Goal: Task Accomplishment & Management: Use online tool/utility

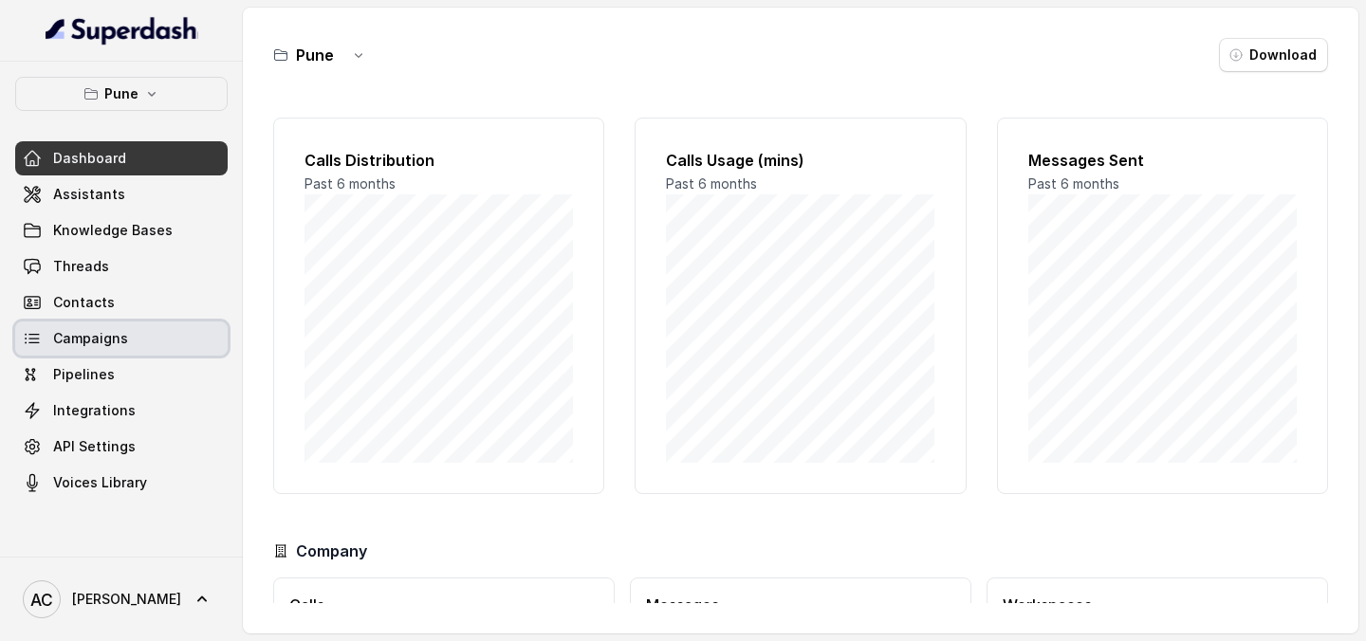
click at [111, 335] on span "Campaigns" at bounding box center [90, 338] width 75 height 19
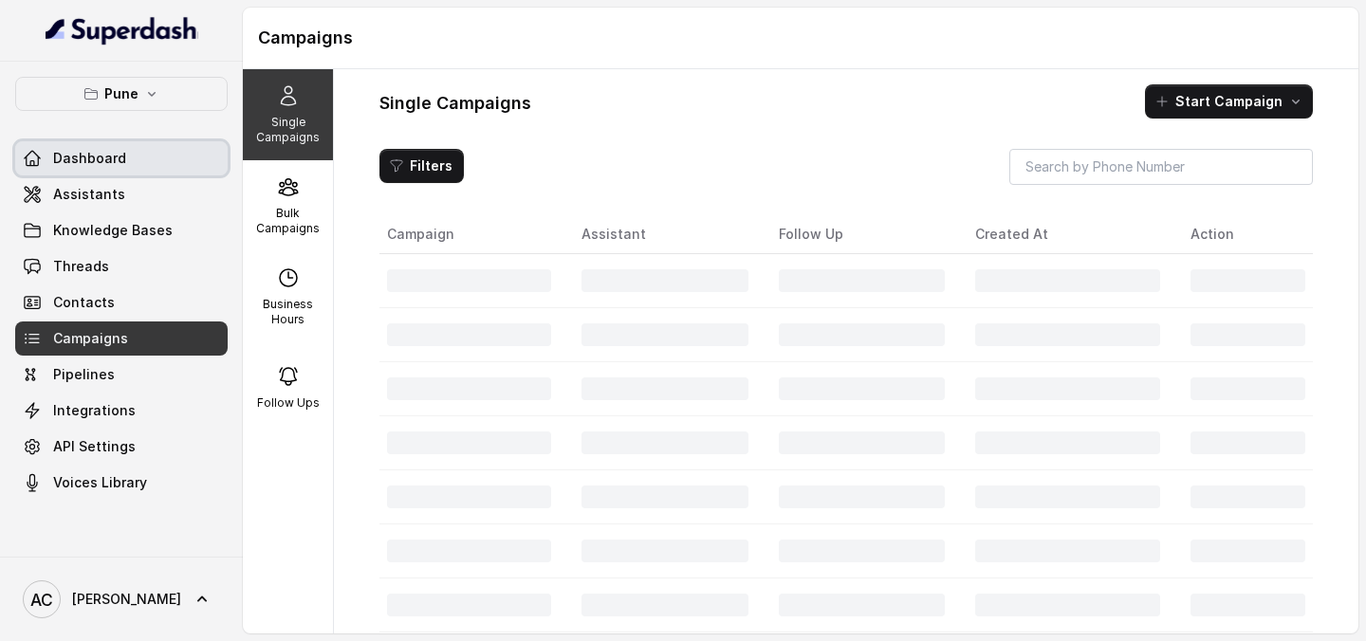
click at [101, 161] on span "Dashboard" at bounding box center [89, 158] width 73 height 19
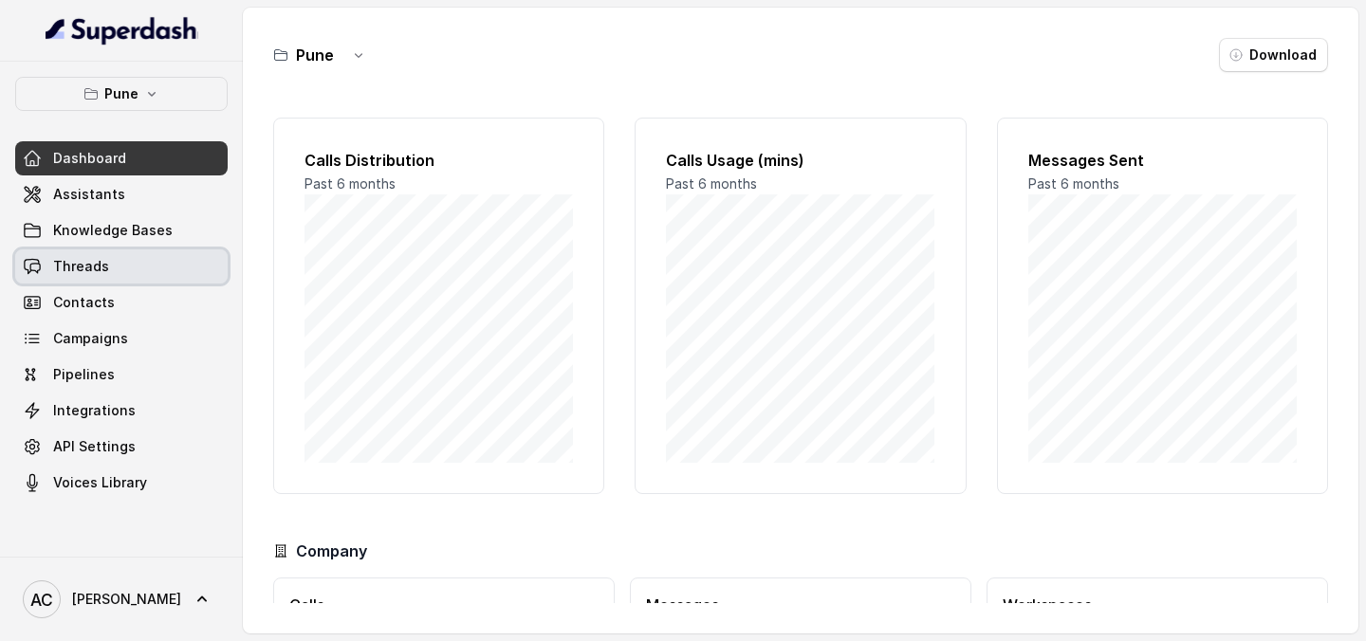
click at [109, 275] on link "Threads" at bounding box center [121, 267] width 213 height 34
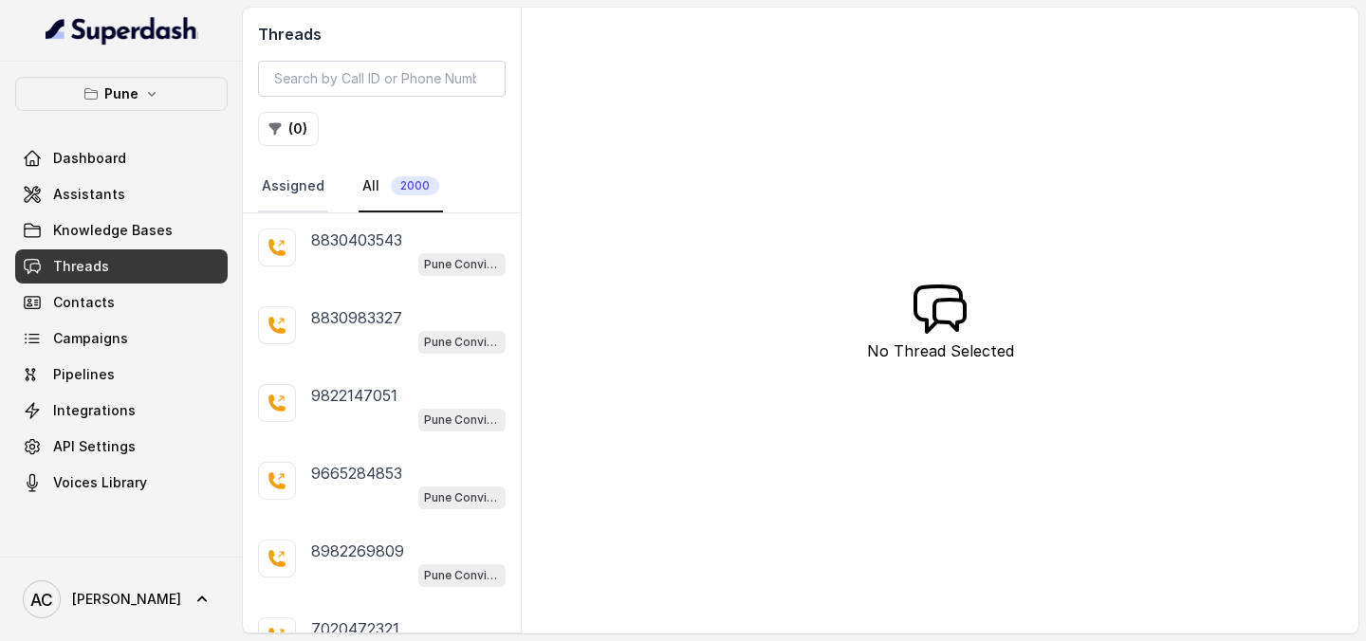
click at [304, 184] on link "Assigned" at bounding box center [293, 186] width 70 height 51
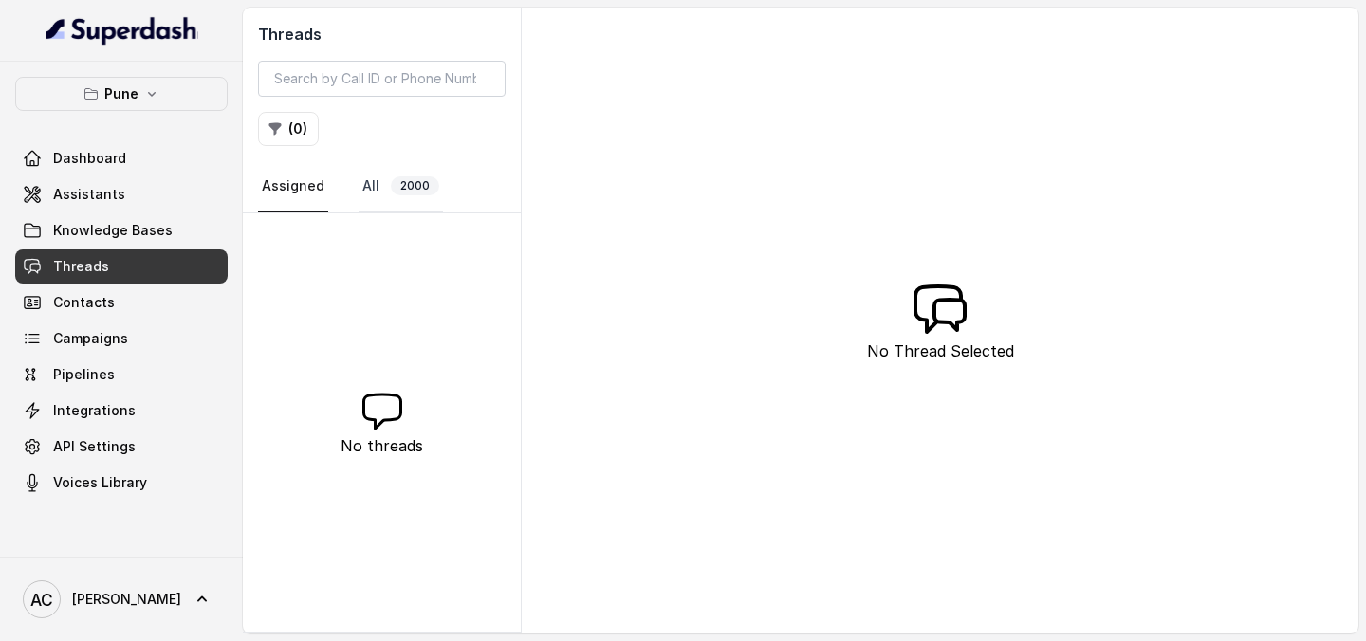
click at [410, 187] on span "2000" at bounding box center [415, 185] width 48 height 19
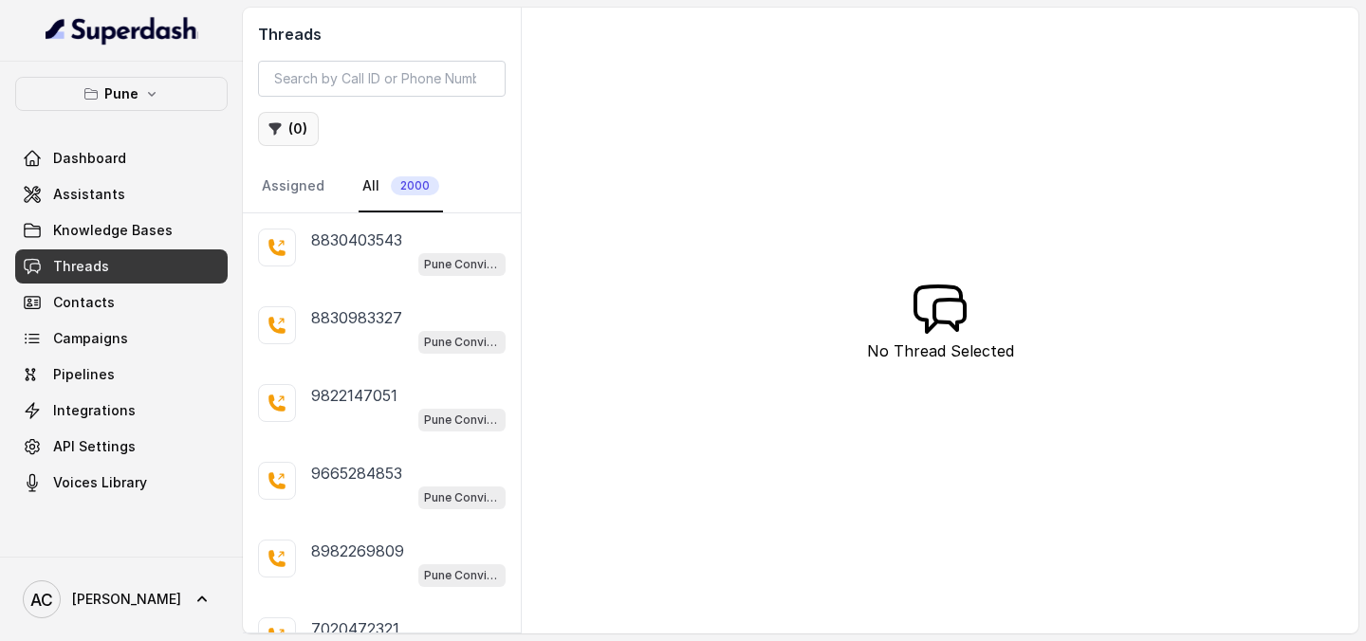
click at [298, 134] on button "( 0 )" at bounding box center [288, 129] width 61 height 34
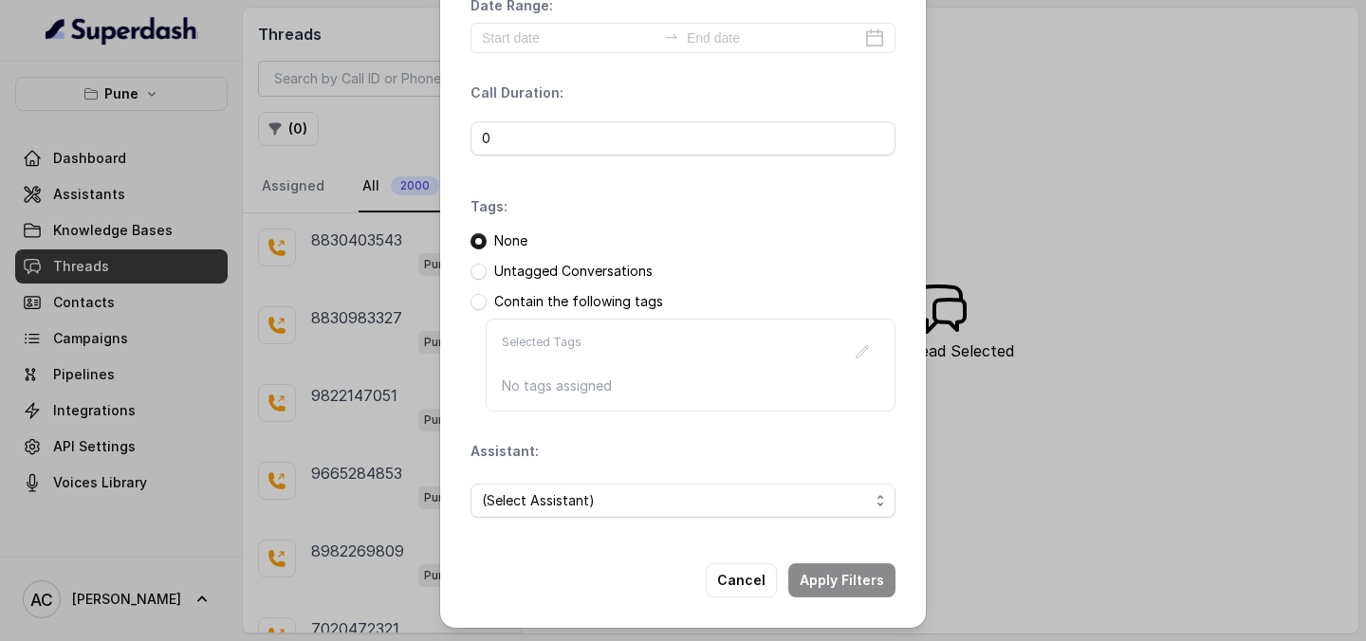
scroll to position [82, 0]
click at [768, 496] on span "(Select Assistant)" at bounding box center [675, 499] width 387 height 23
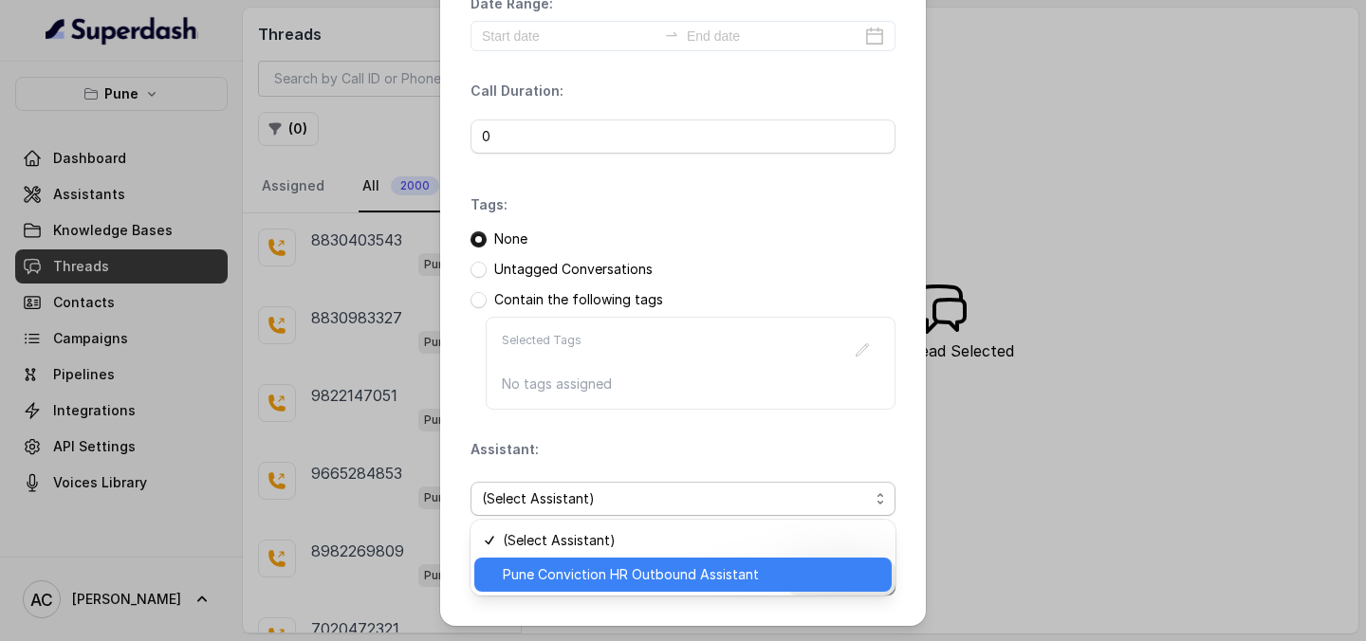
click at [689, 575] on span "Pune Conviction HR Outbound Assistant" at bounding box center [692, 575] width 378 height 23
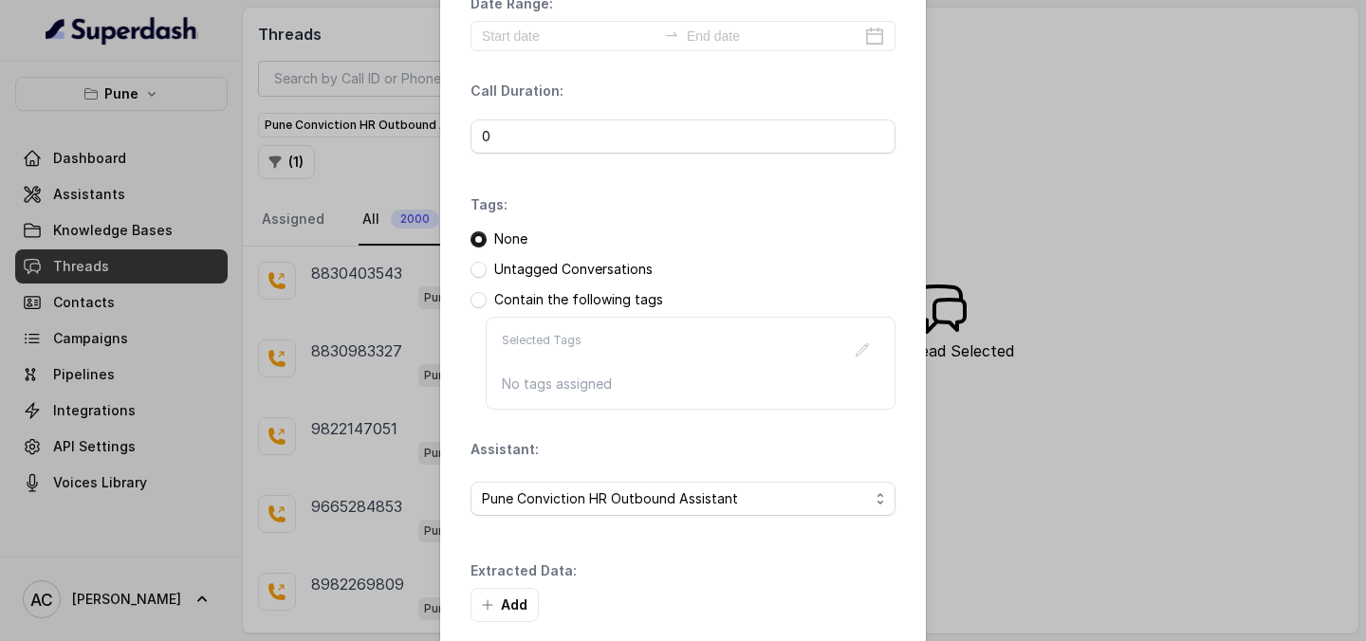
scroll to position [173, 0]
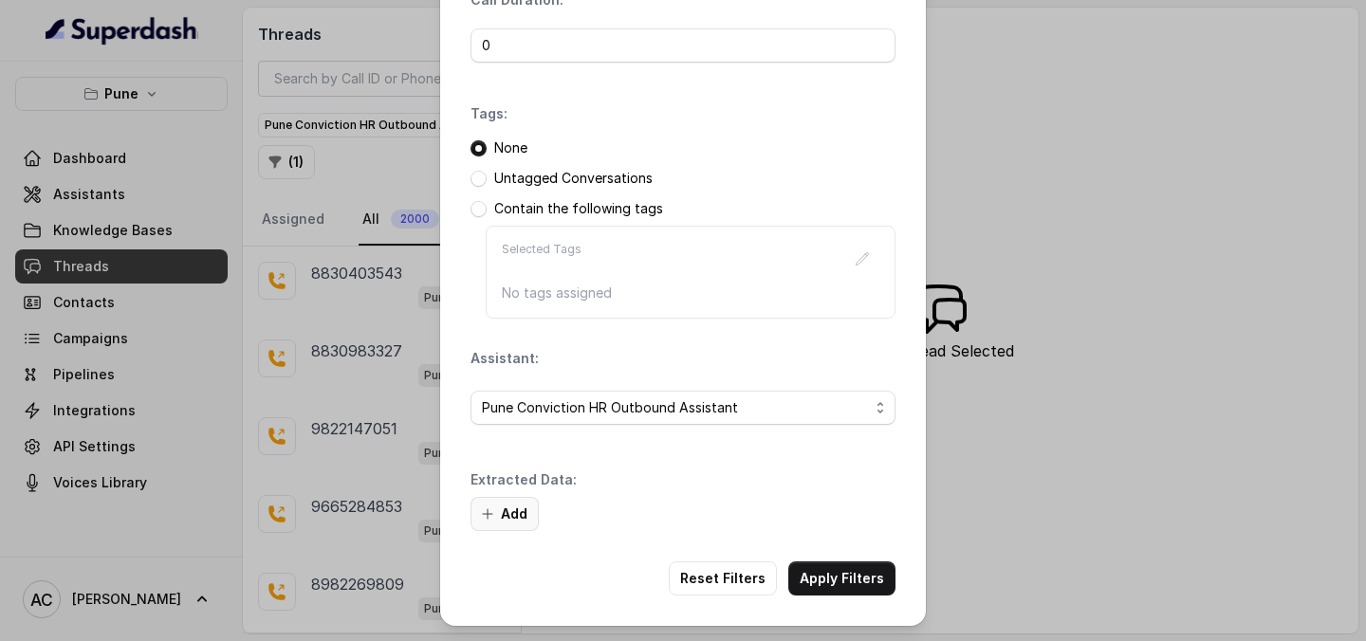
click at [509, 517] on button "Add" at bounding box center [505, 514] width 68 height 34
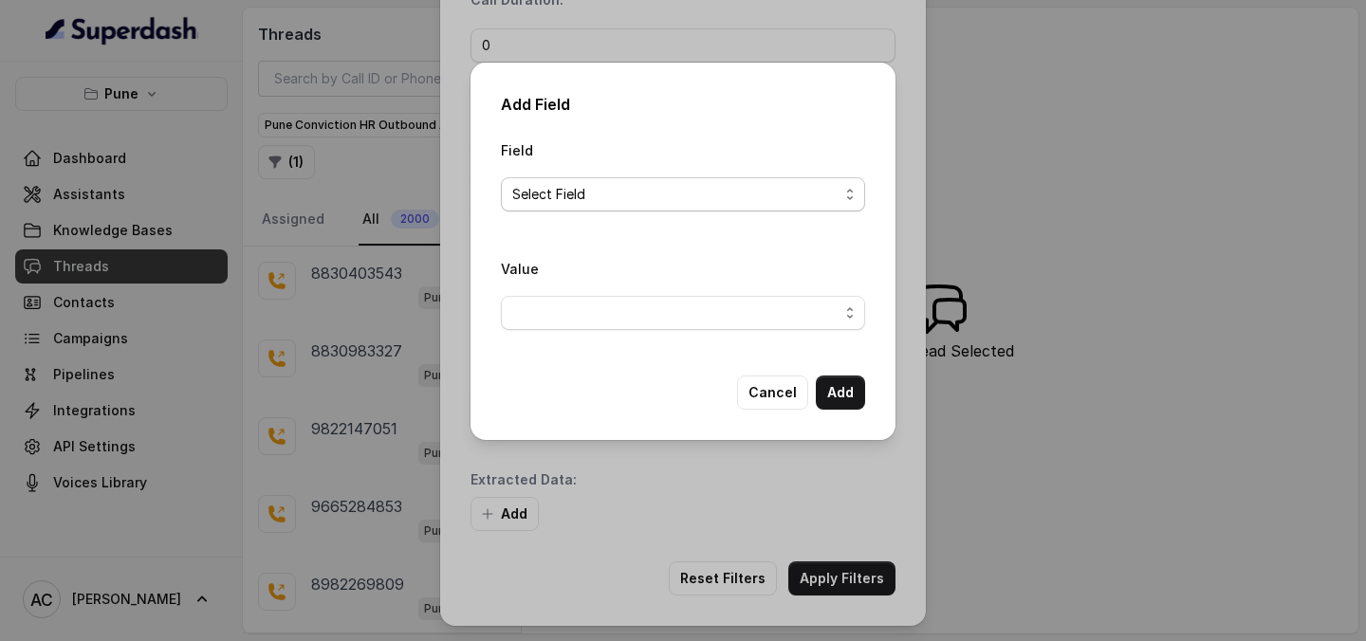
click at [663, 200] on span "Select Field" at bounding box center [675, 194] width 326 height 23
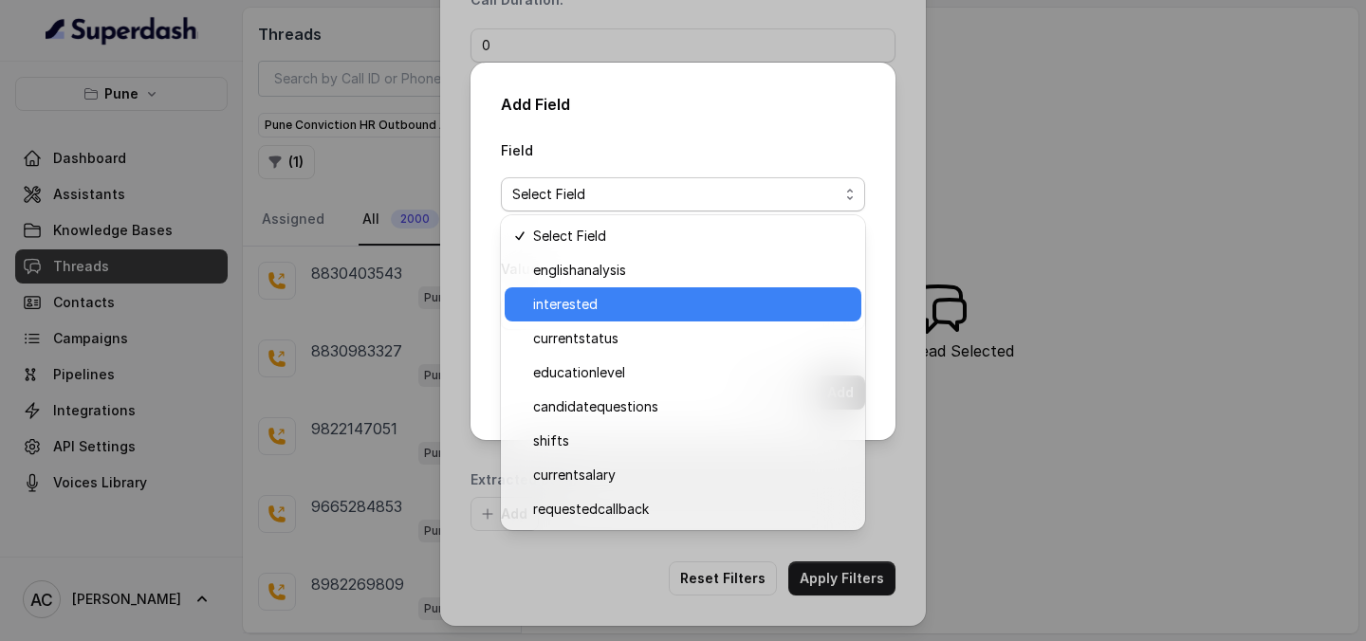
click at [611, 305] on span "interested" at bounding box center [691, 304] width 317 height 23
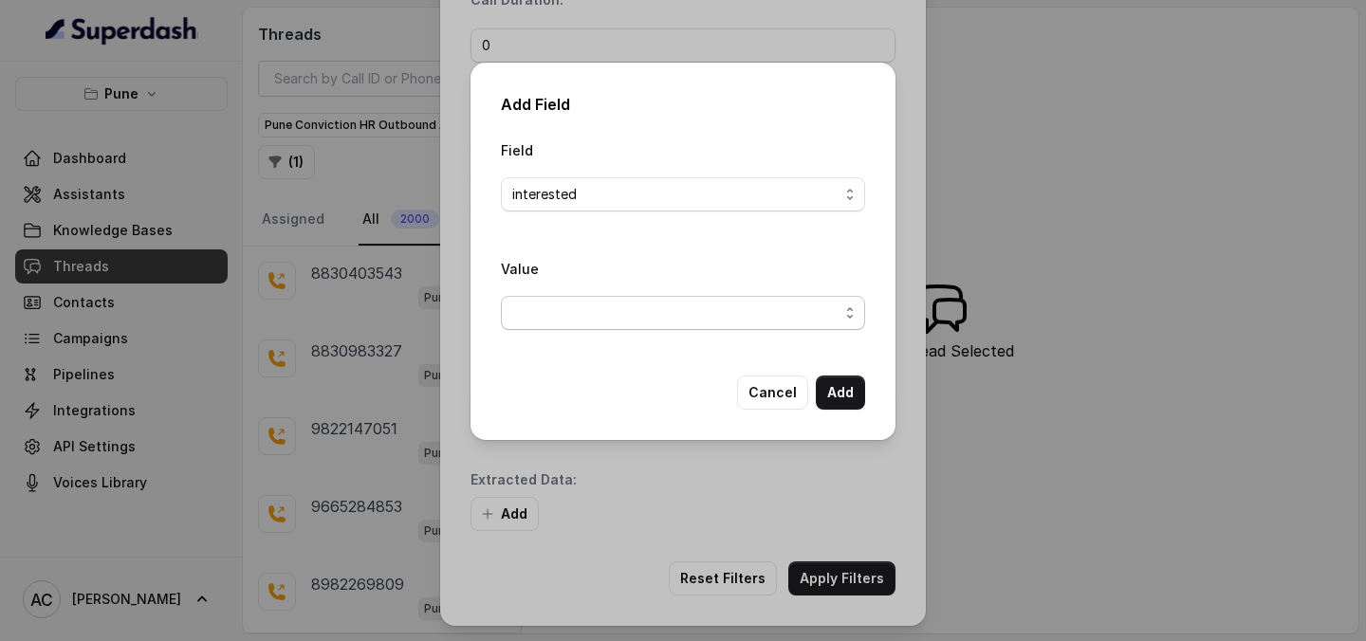
click at [611, 306] on span "button" at bounding box center [683, 313] width 364 height 34
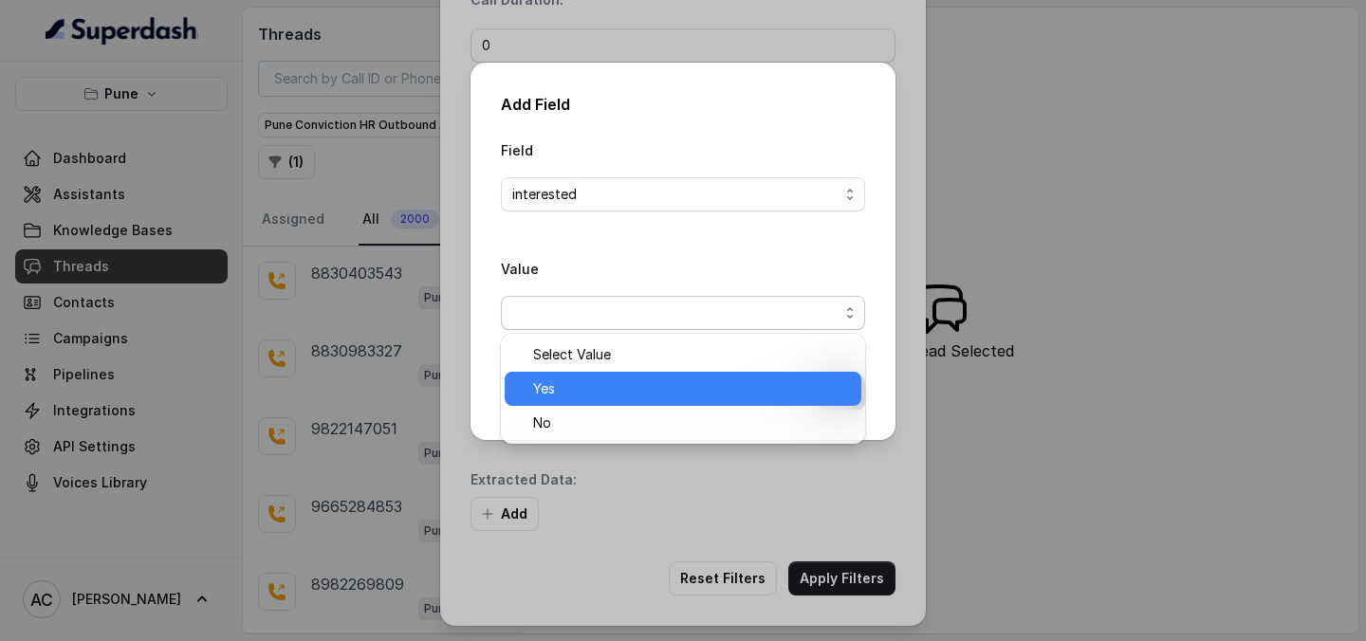
click at [569, 383] on span "Yes" at bounding box center [691, 389] width 317 height 23
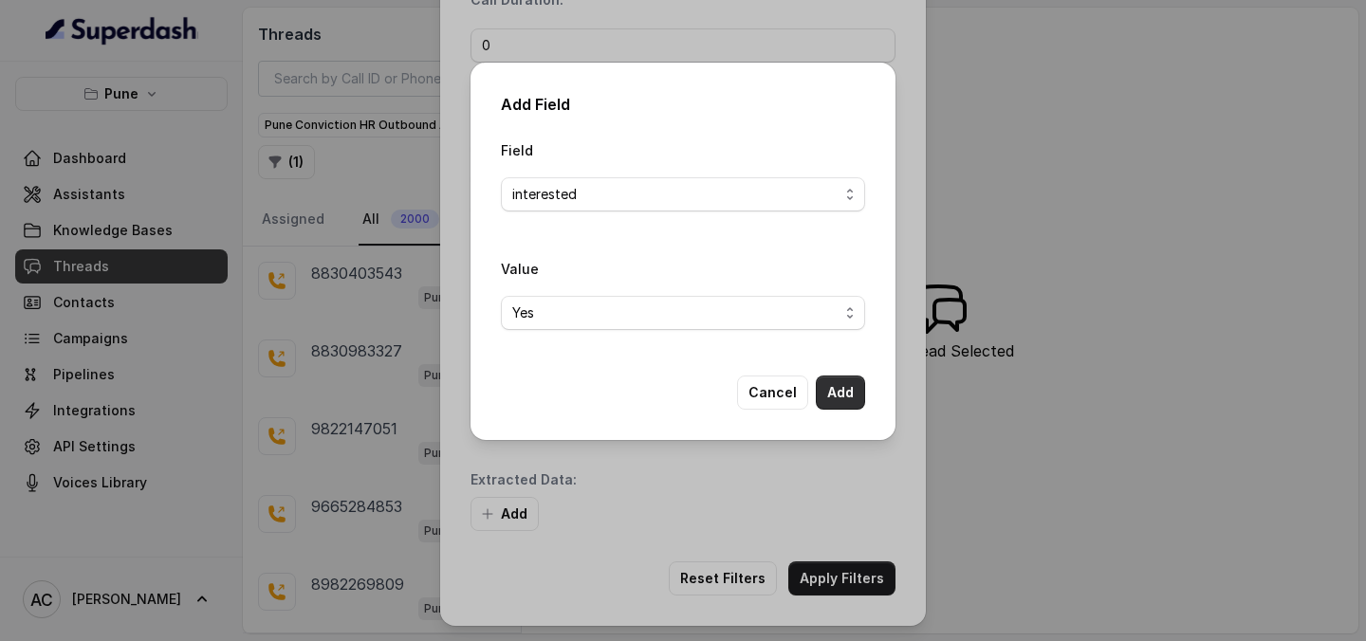
click at [843, 381] on button "Add" at bounding box center [840, 393] width 49 height 34
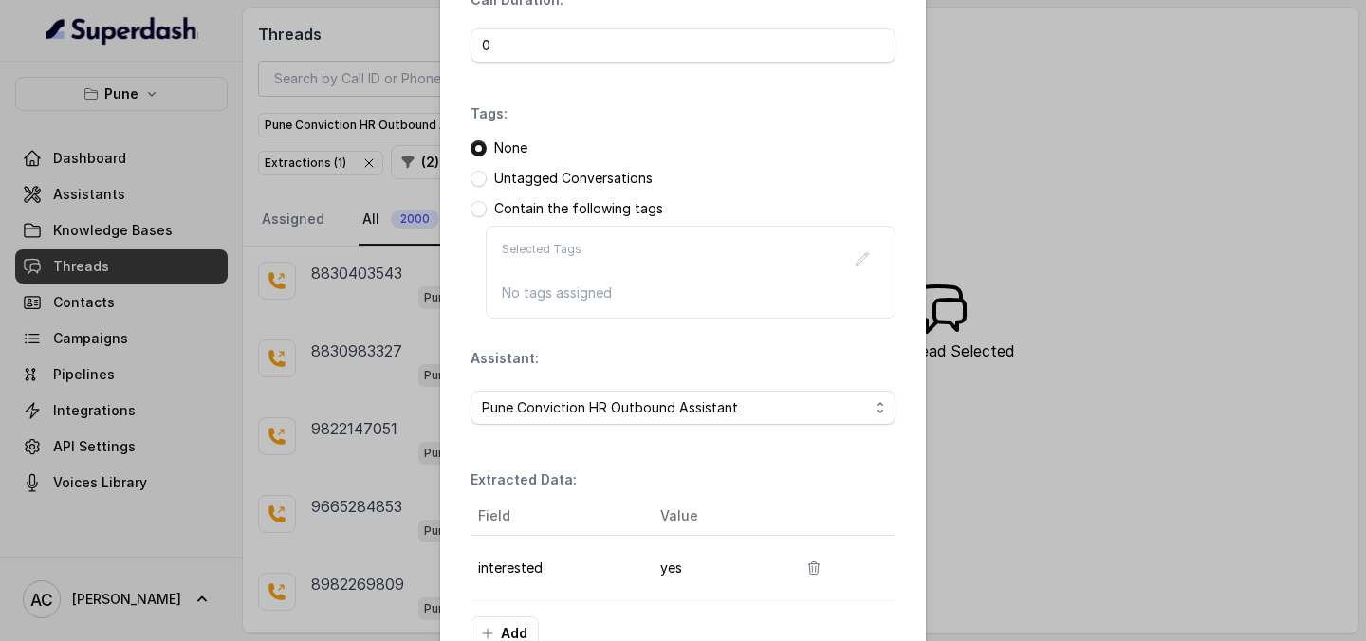
scroll to position [292, 0]
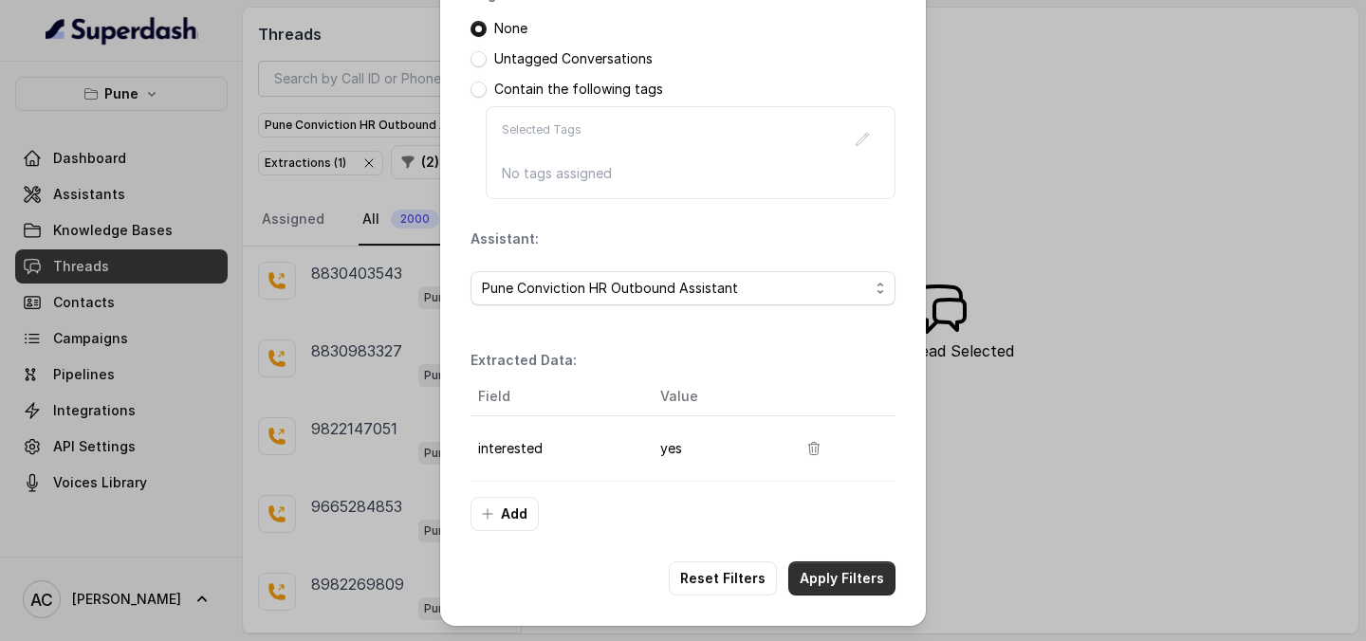
click at [841, 581] on button "Apply Filters" at bounding box center [841, 579] width 107 height 34
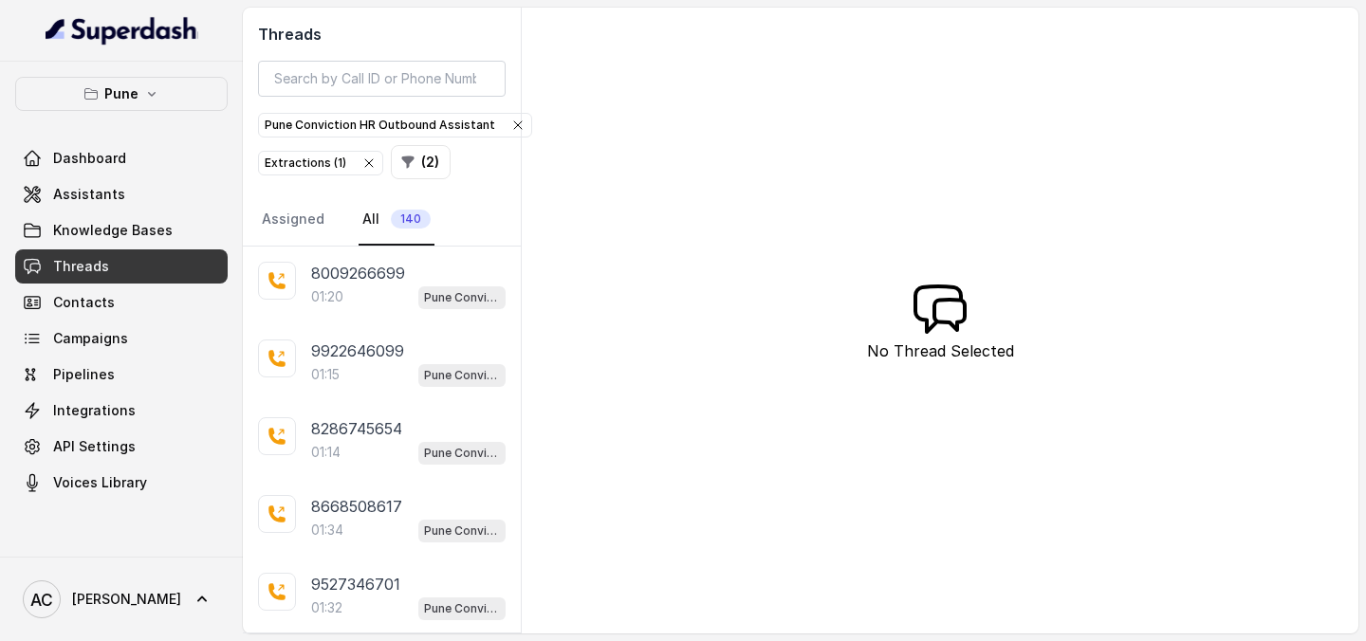
click at [841, 581] on div "Threads Pune Conviction HR Outbound Assistant Extractions ( 1 ) ( 2 ) Assigned …" at bounding box center [801, 321] width 1116 height 626
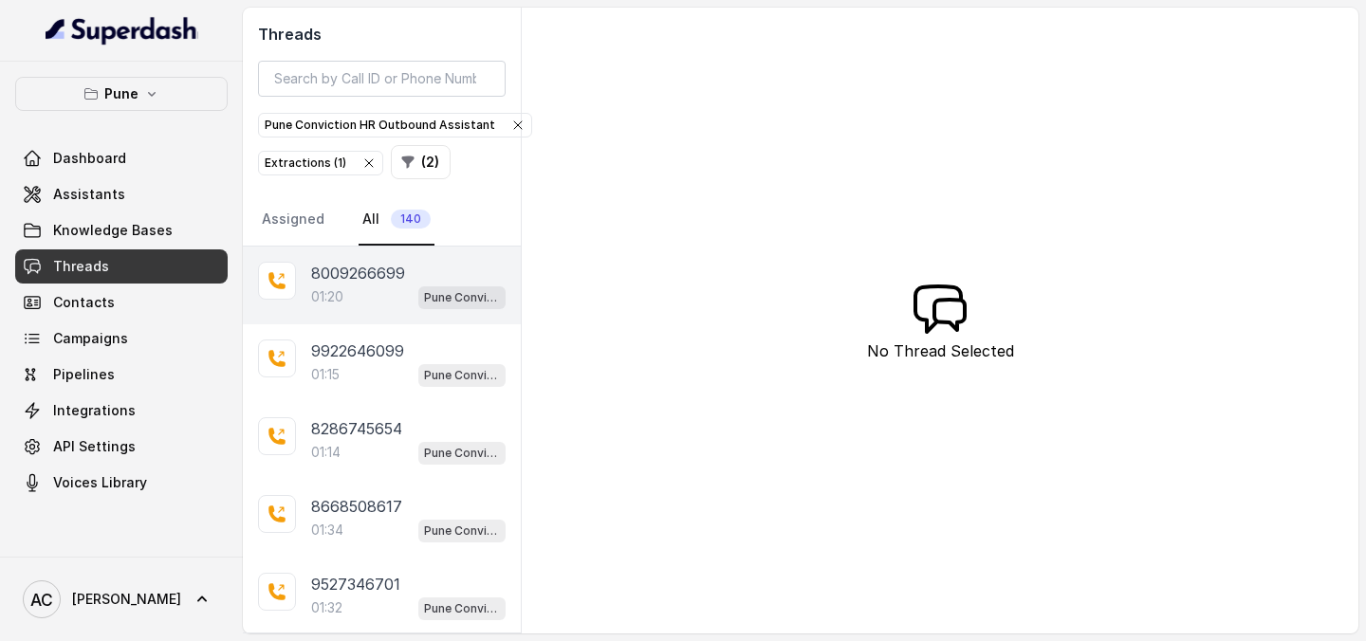
click at [343, 273] on p "8009266699" at bounding box center [358, 273] width 94 height 23
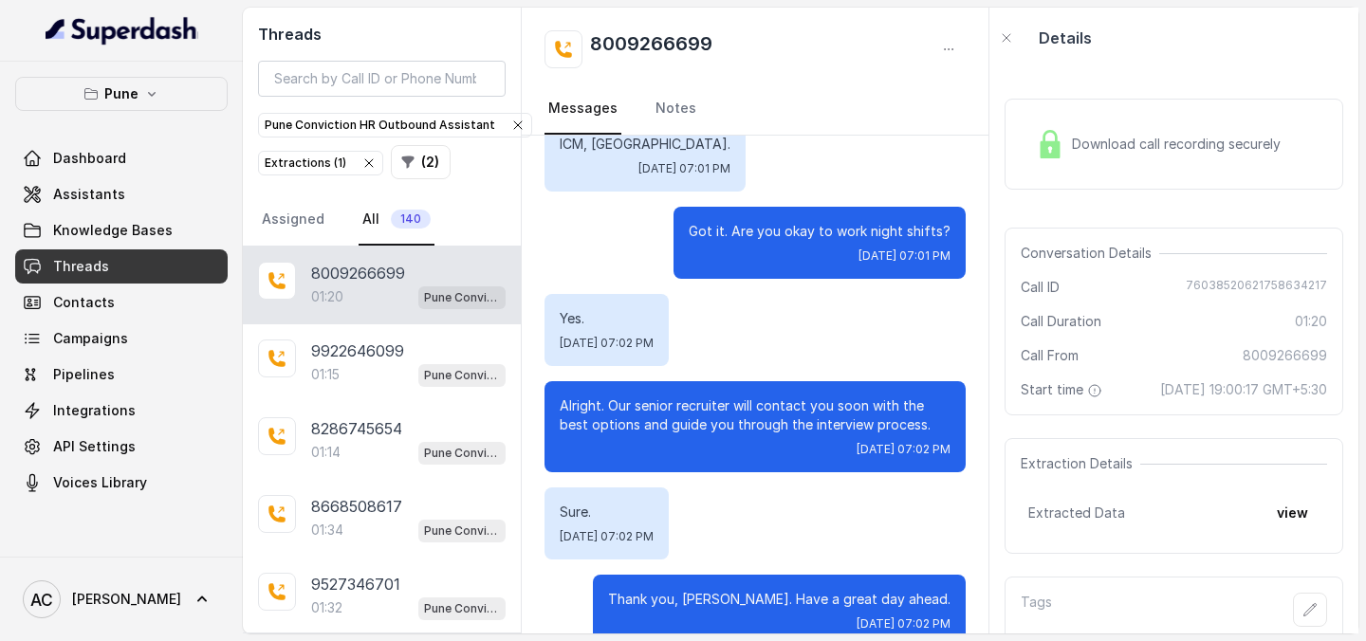
scroll to position [1600, 0]
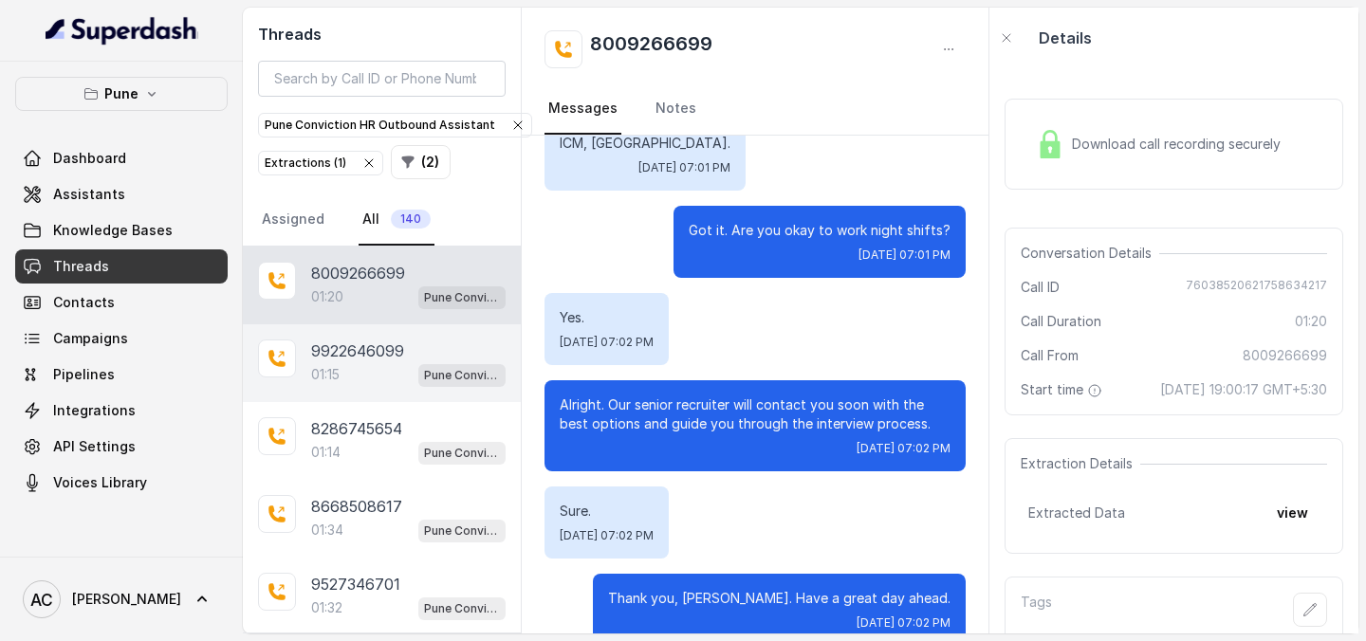
click at [336, 346] on p "9922646099" at bounding box center [357, 351] width 93 height 23
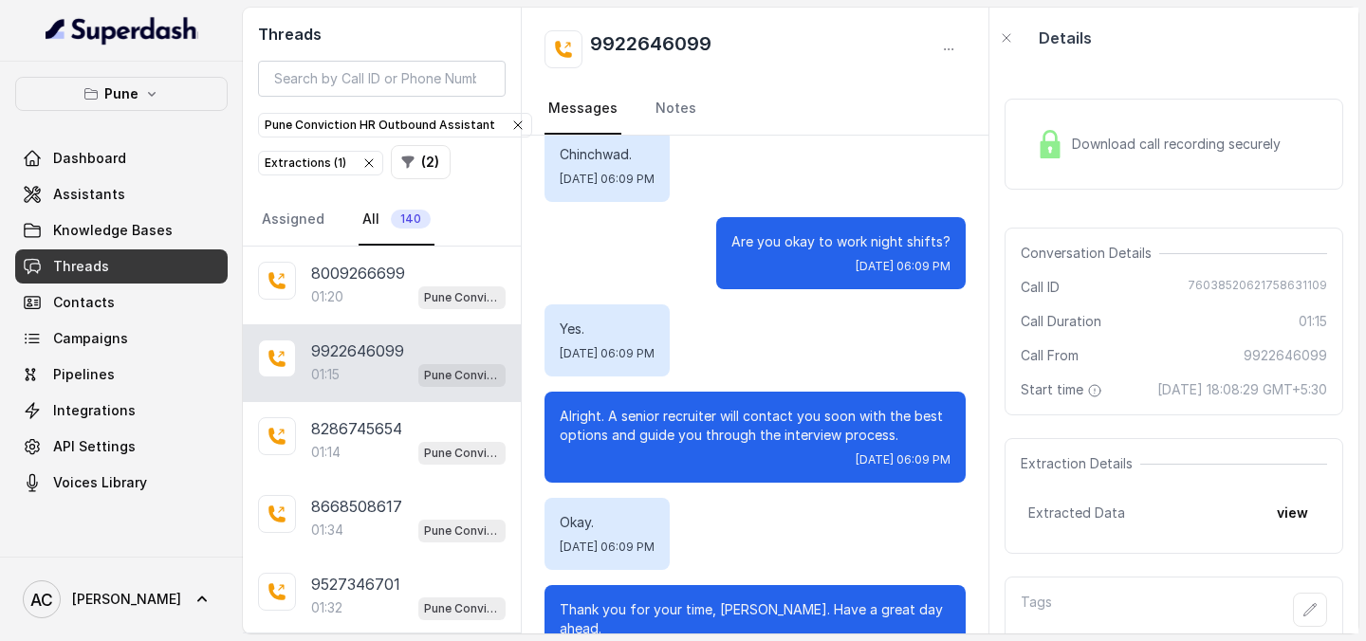
scroll to position [1616, 0]
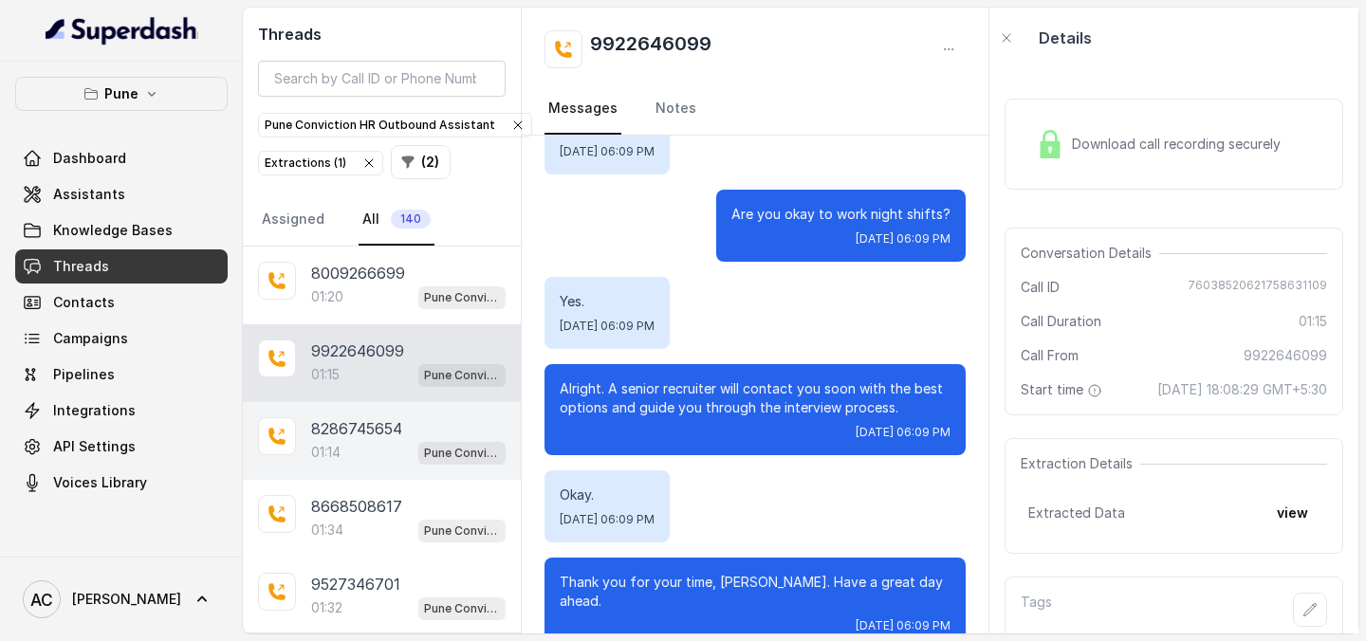
click at [351, 447] on div "01:14 Pune Conviction HR Outbound Assistant" at bounding box center [408, 452] width 195 height 25
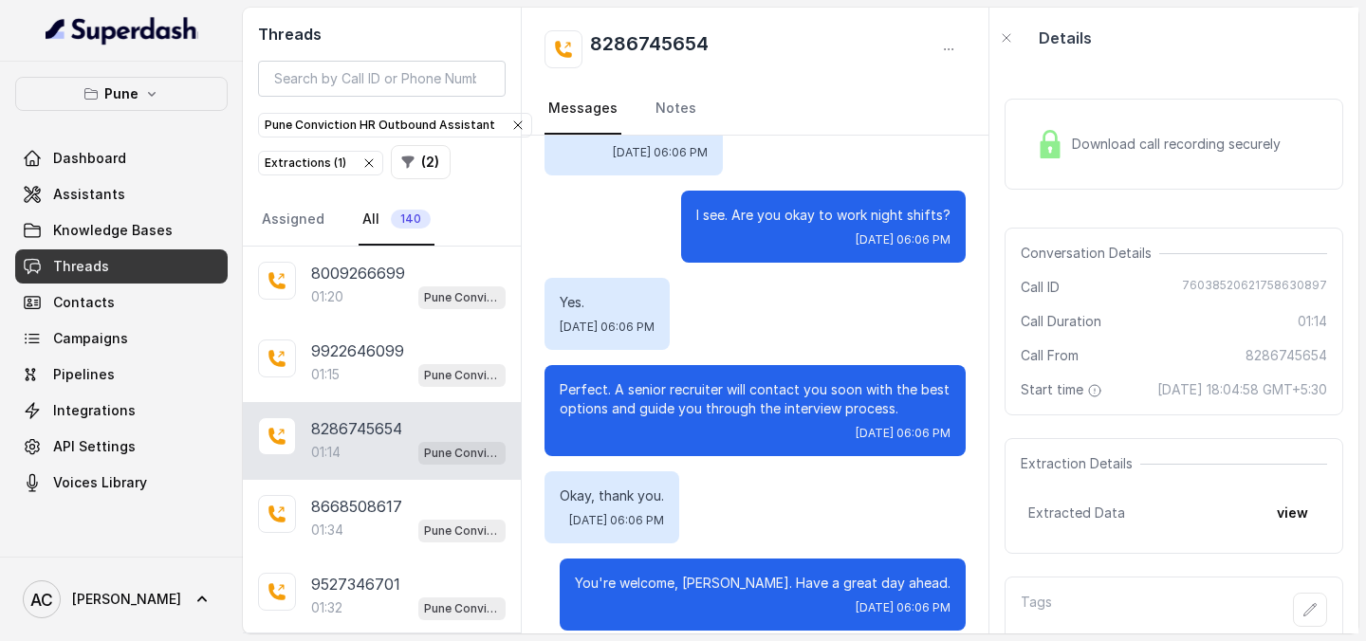
scroll to position [1092, 0]
